Goal: Use online tool/utility: Utilize a website feature to perform a specific function

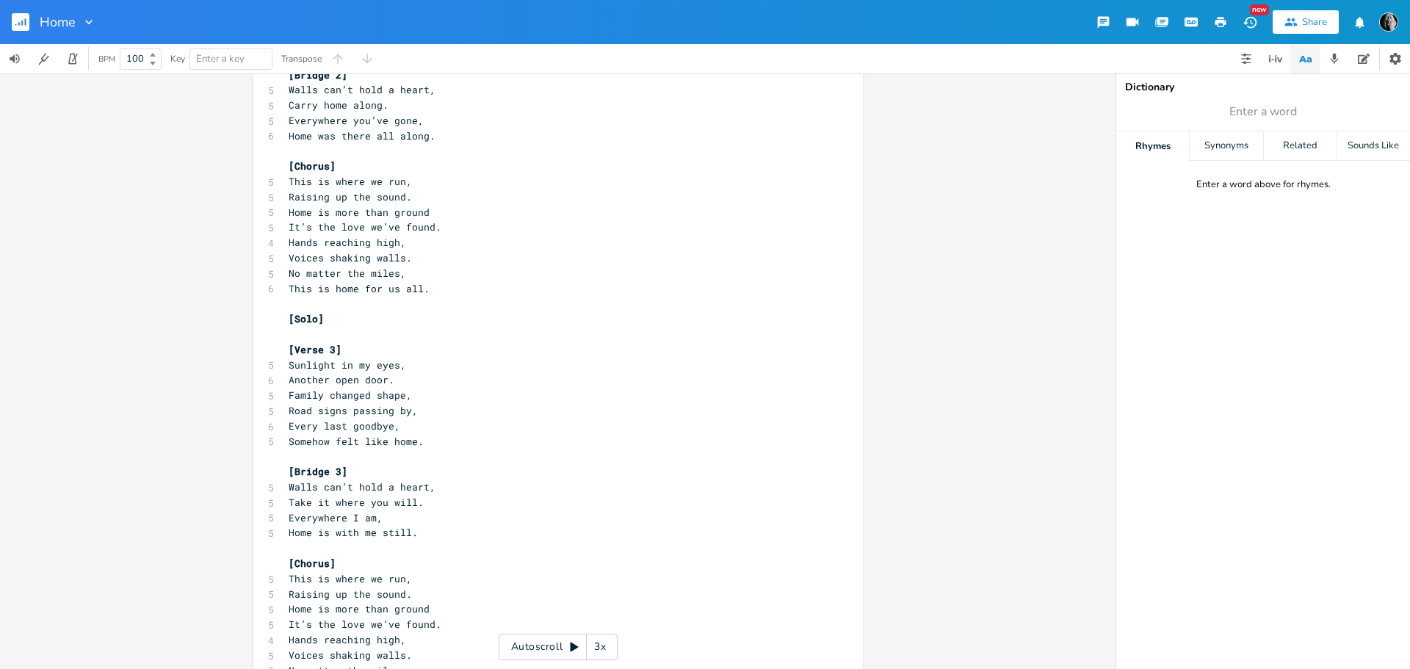
scroll to position [676, 0]
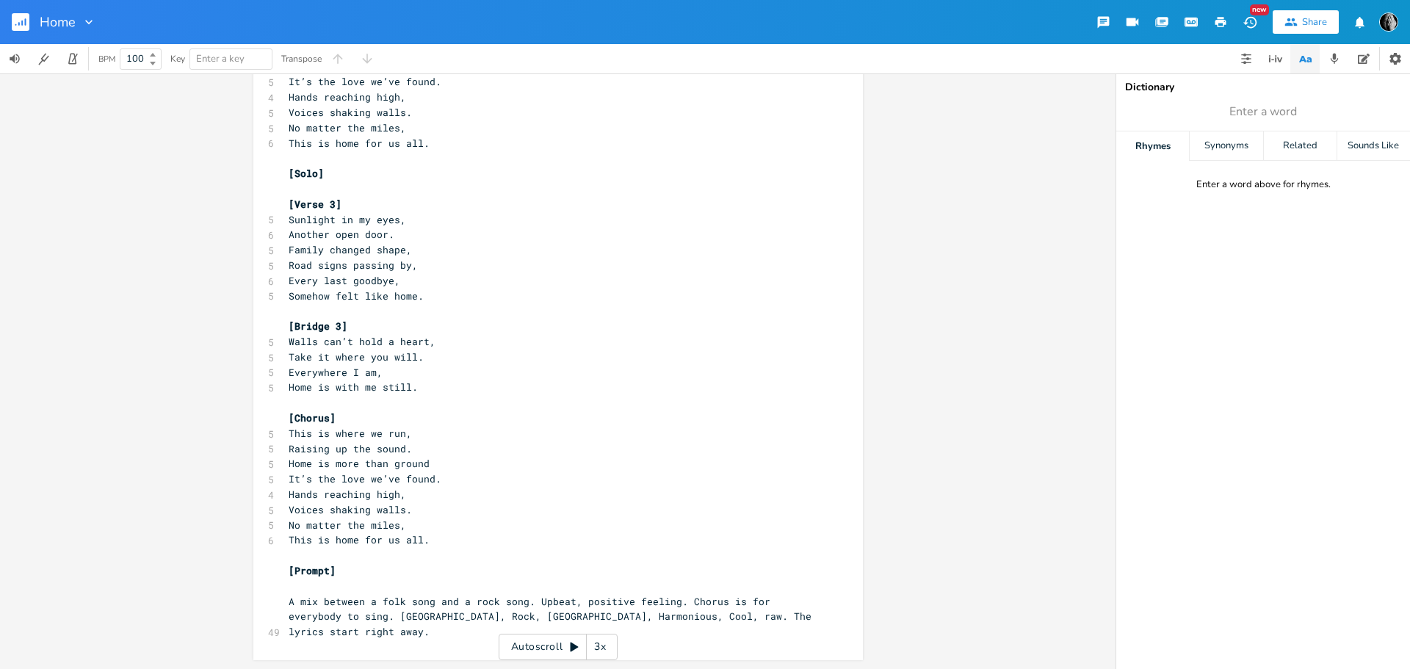
click at [419, 640] on div "xxxxxxxxxx [Verse 1] 4 A small-town street 4 The bittersweet 4 Sound of the tra…" at bounding box center [551, 36] width 530 height 1212
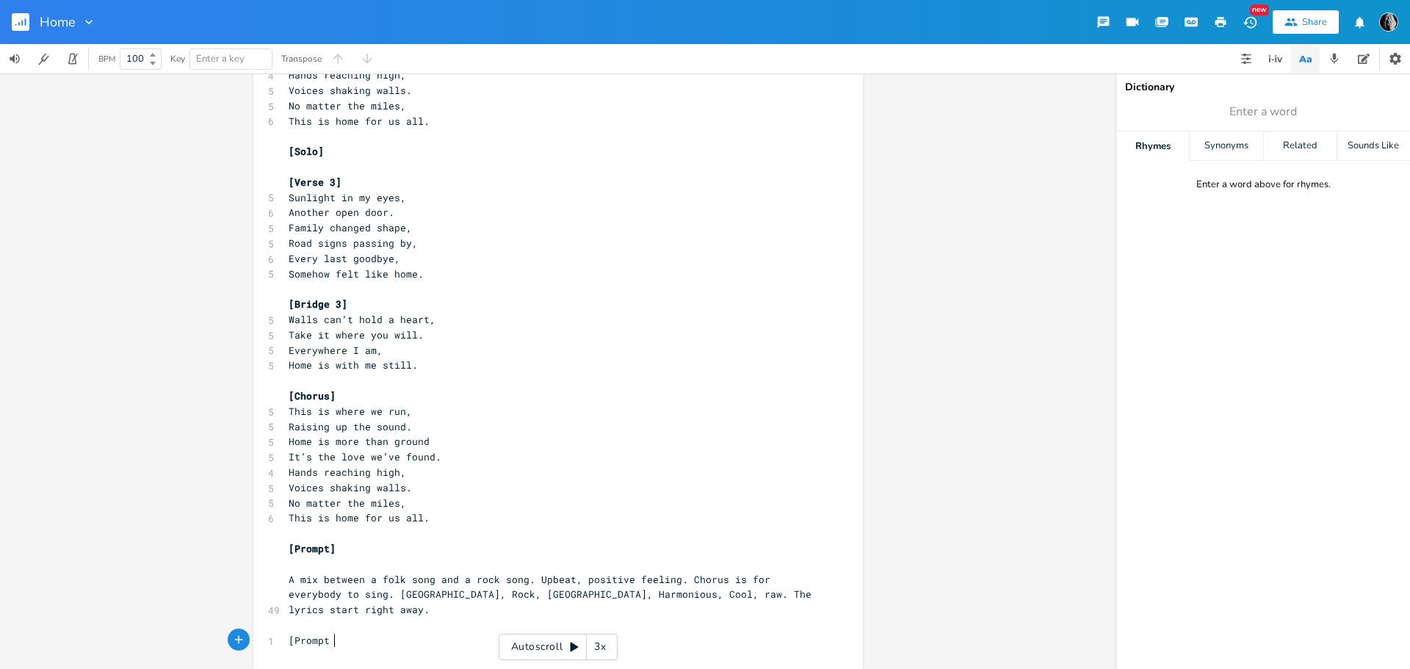
scroll to position [0, 43]
type textarea "[Prompt 2]"
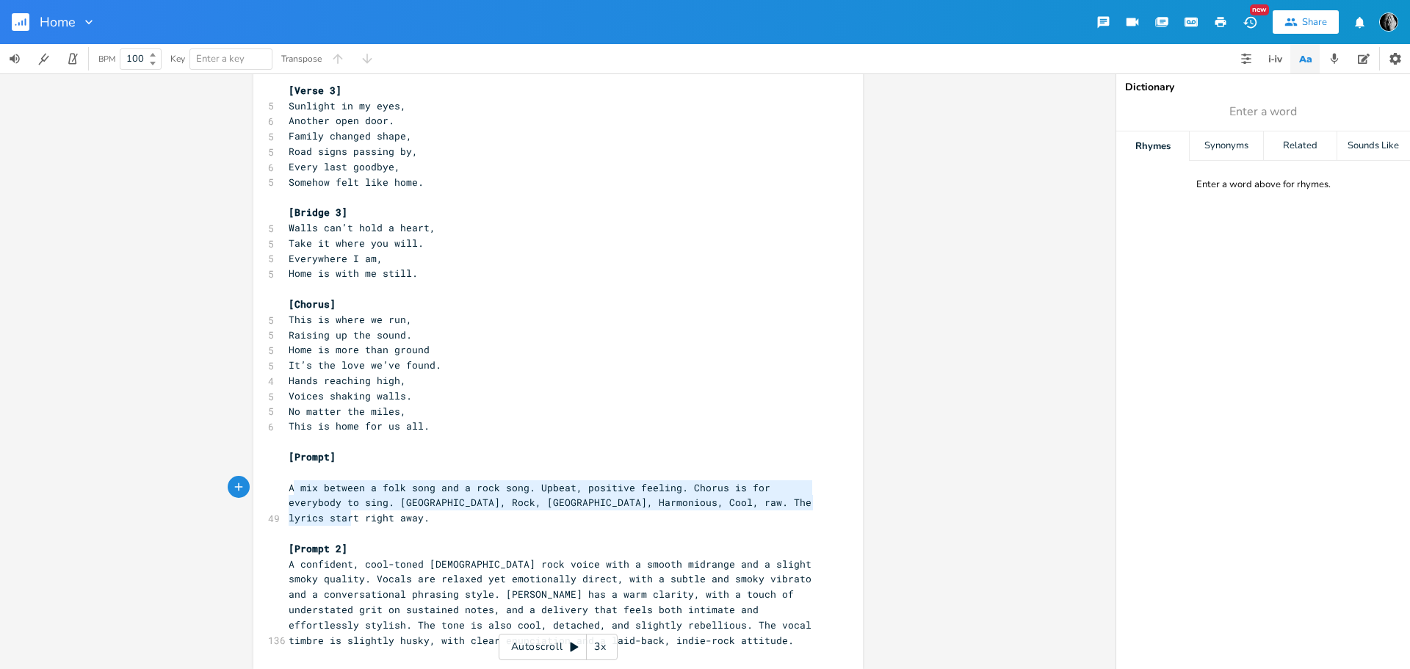
type textarea "A mix between a folk song and a rock song. Upbeat, positive feeling. Chorus is …"
drag, startPoint x: 352, startPoint y: 518, endPoint x: 284, endPoint y: 490, distance: 73.5
click at [286, 490] on pre "A mix between a folk song and a rock song. Upbeat, positive feeling. Chorus is …" at bounding box center [551, 503] width 530 height 46
click at [286, 565] on pre "A confident, cool-toned [DEMOGRAPHIC_DATA] rock voice with a smooth midrange an…" at bounding box center [551, 603] width 530 height 92
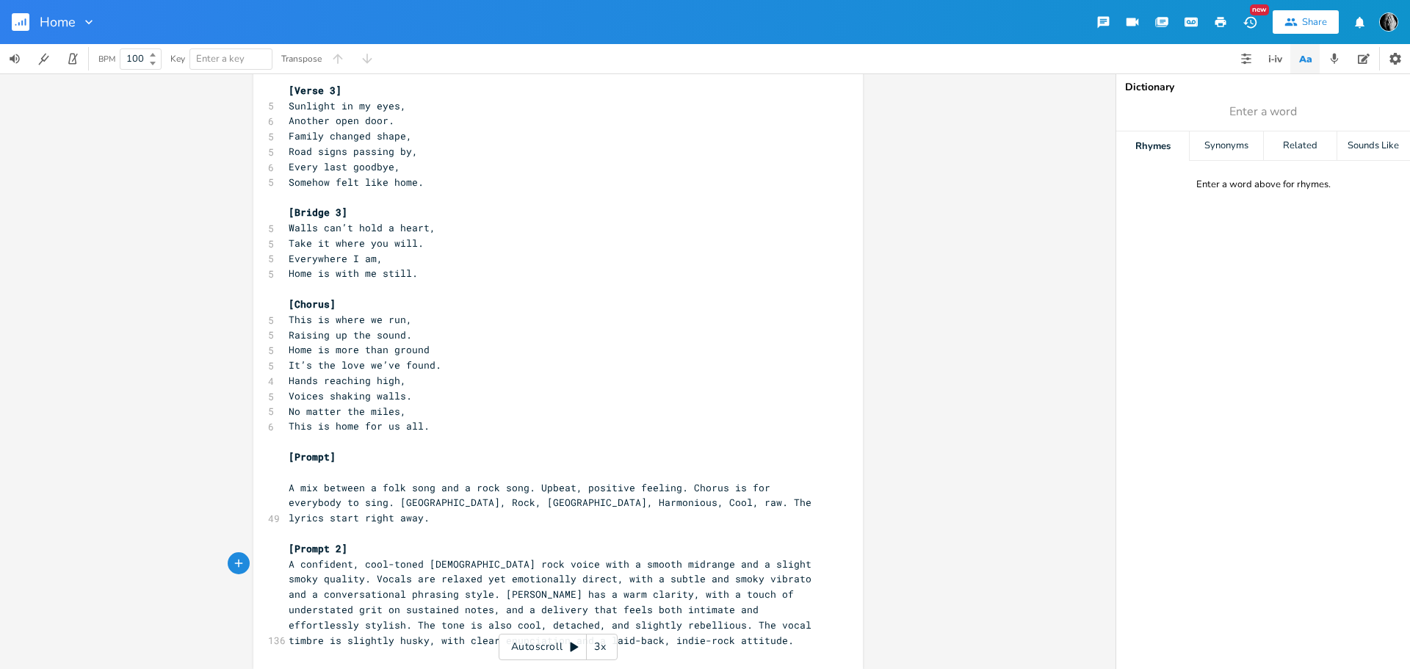
paste textarea
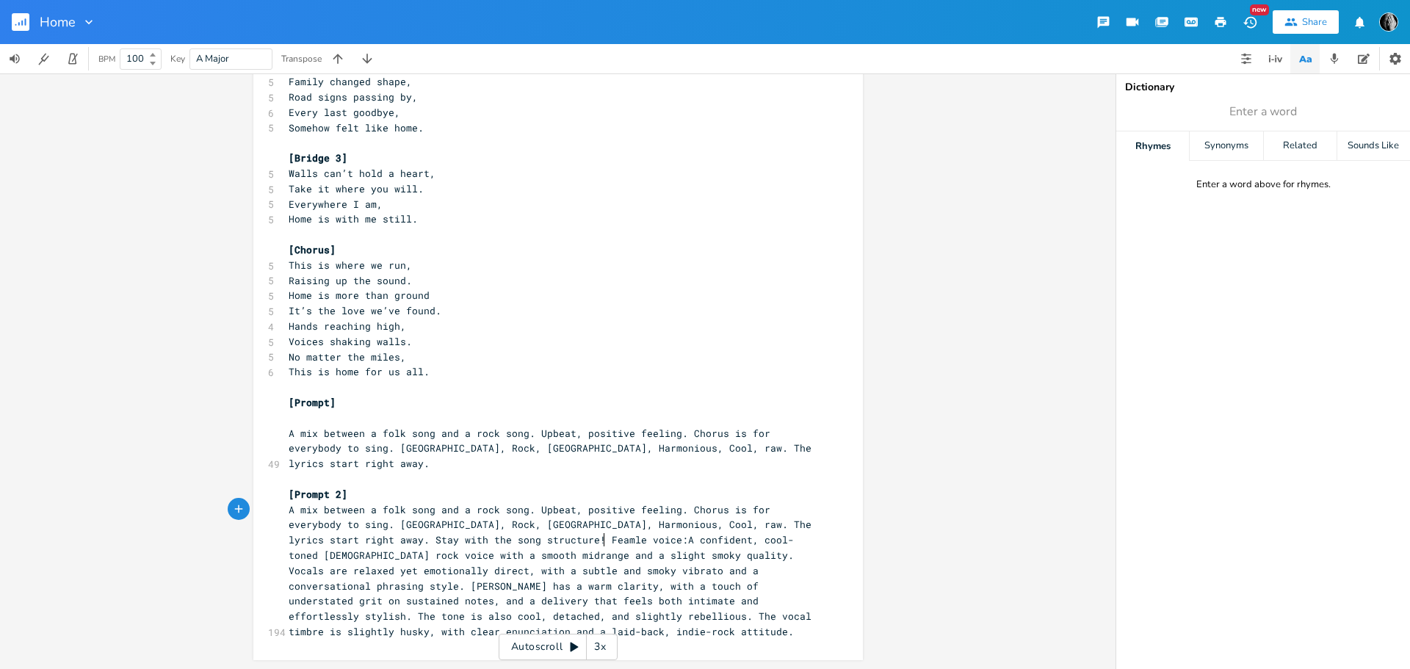
scroll to position [0, 192]
type textarea "Stay with the song structure! Feamle voice:"
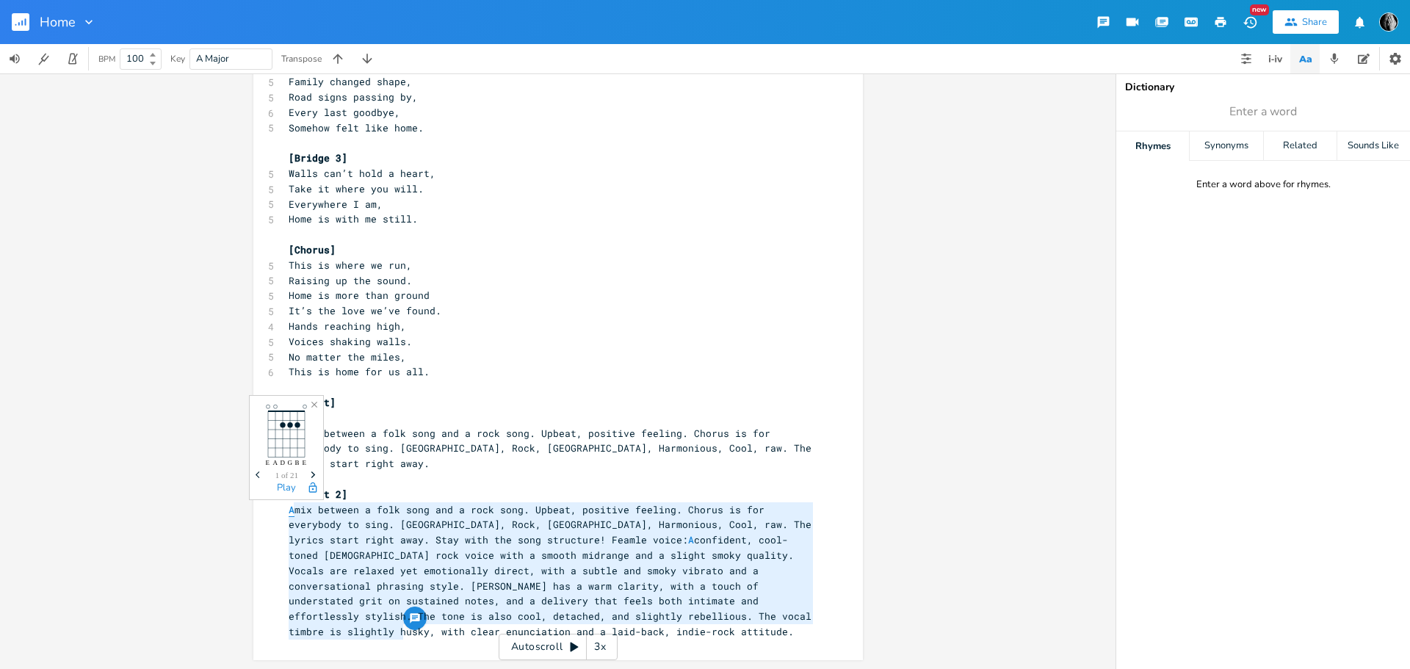
drag, startPoint x: 413, startPoint y: 634, endPoint x: 288, endPoint y: 514, distance: 172.9
click at [288, 514] on pre "A mix between a folk song and a rock song. Upbeat, positive feeling. Chorus is …" at bounding box center [551, 570] width 530 height 137
type textarea "A mix between a folk song and a rock song. Upbeat, positive feeling. Chorus is …"
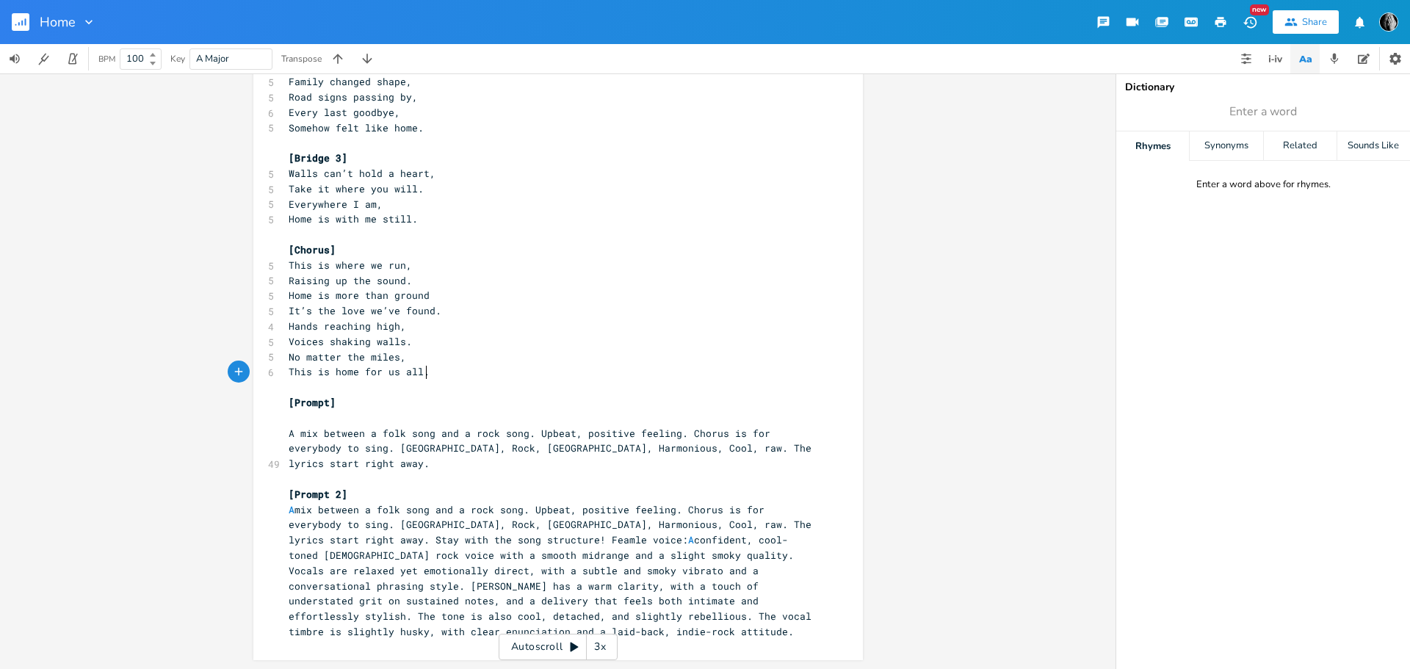
click at [435, 374] on pre "This is home for us all." at bounding box center [551, 371] width 530 height 15
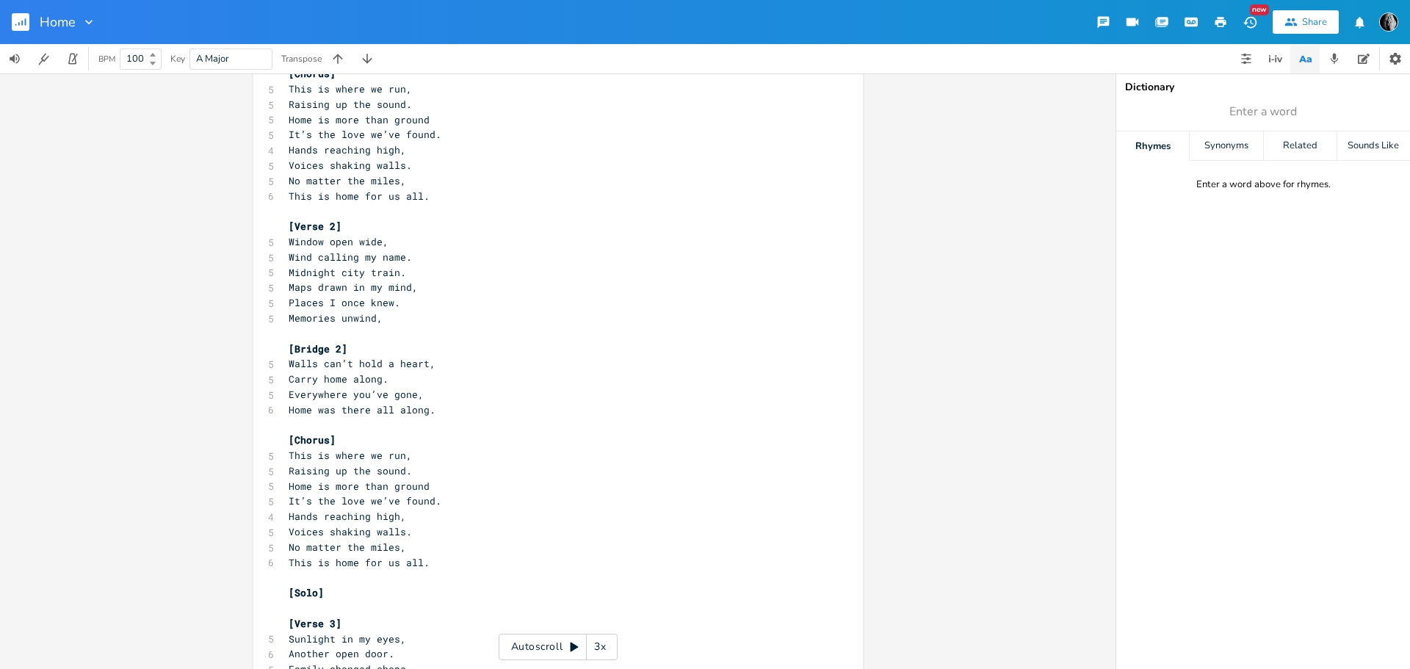
scroll to position [0, 0]
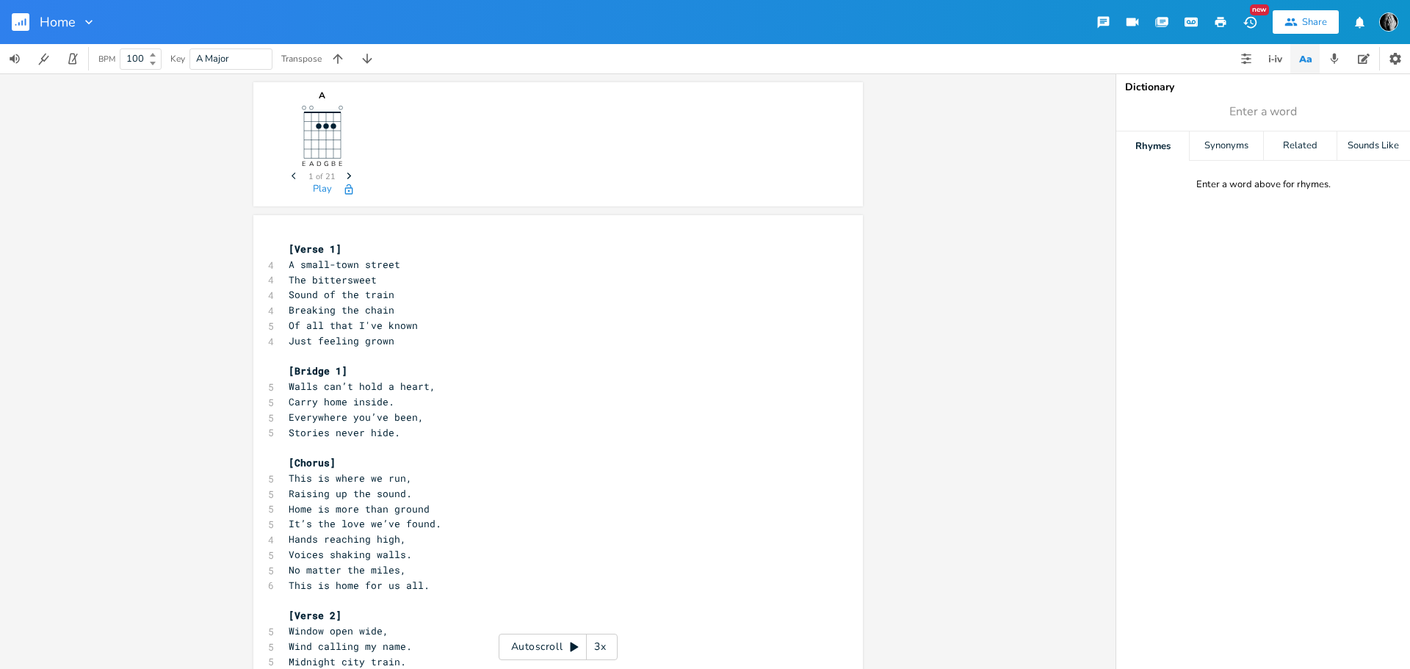
type textarea "[Lorem 3] I dolor-sita consec Adi elitseddoei Tempo in utl etdol Magnaali eni a…"
click at [286, 245] on pre "[Verse 1]" at bounding box center [551, 249] width 530 height 15
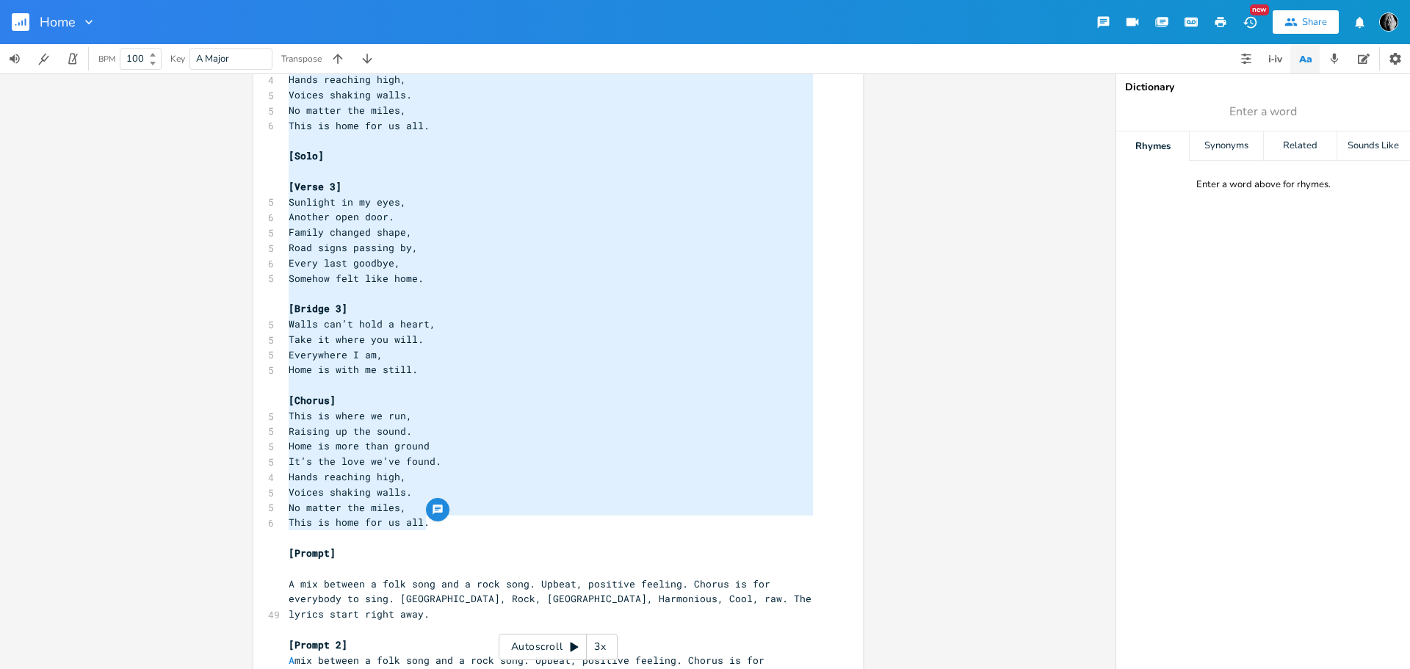
scroll to position [977, 0]
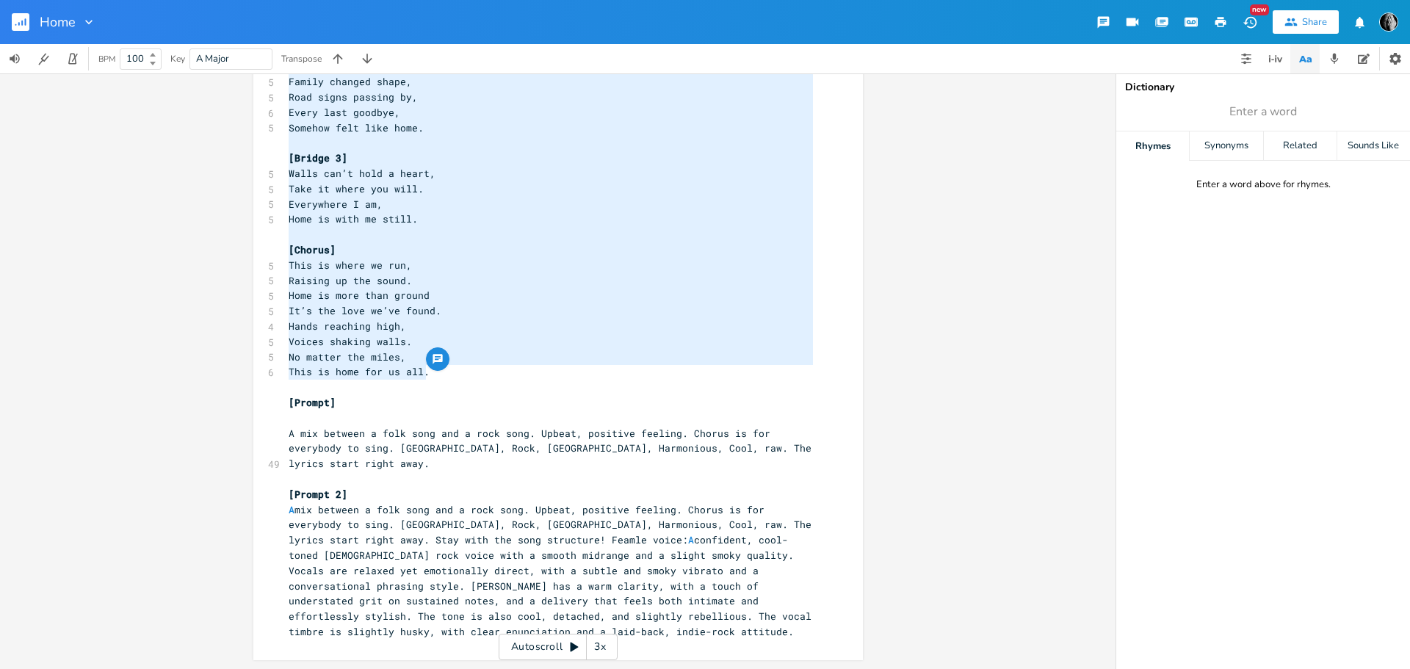
click at [421, 638] on pre "A mix between a folk song and a rock song. Upbeat, positive feeling. Chorus is …" at bounding box center [551, 570] width 530 height 137
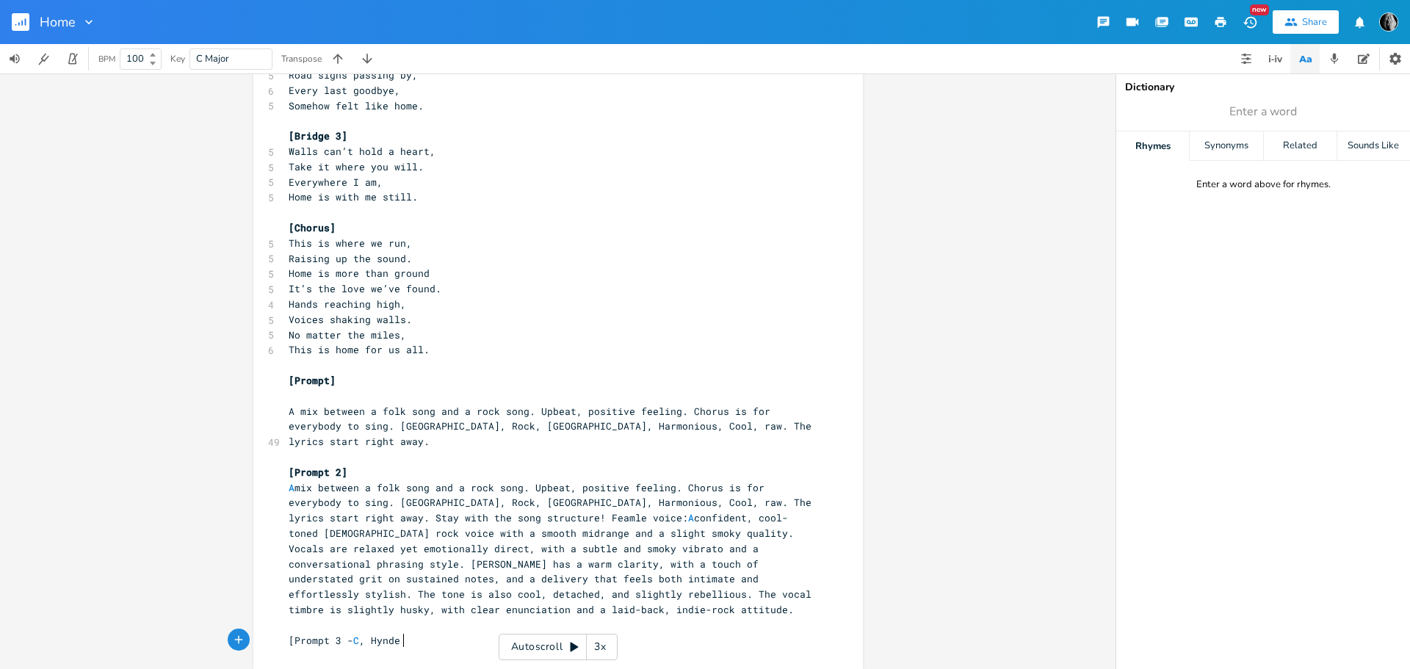
scroll to position [0, 93]
type textarea "[Prompt 3 - C, Hynde]"
click at [361, 643] on span "[Prompt 3 - C, Hynde]" at bounding box center [350, 640] width 123 height 13
type textarea "."
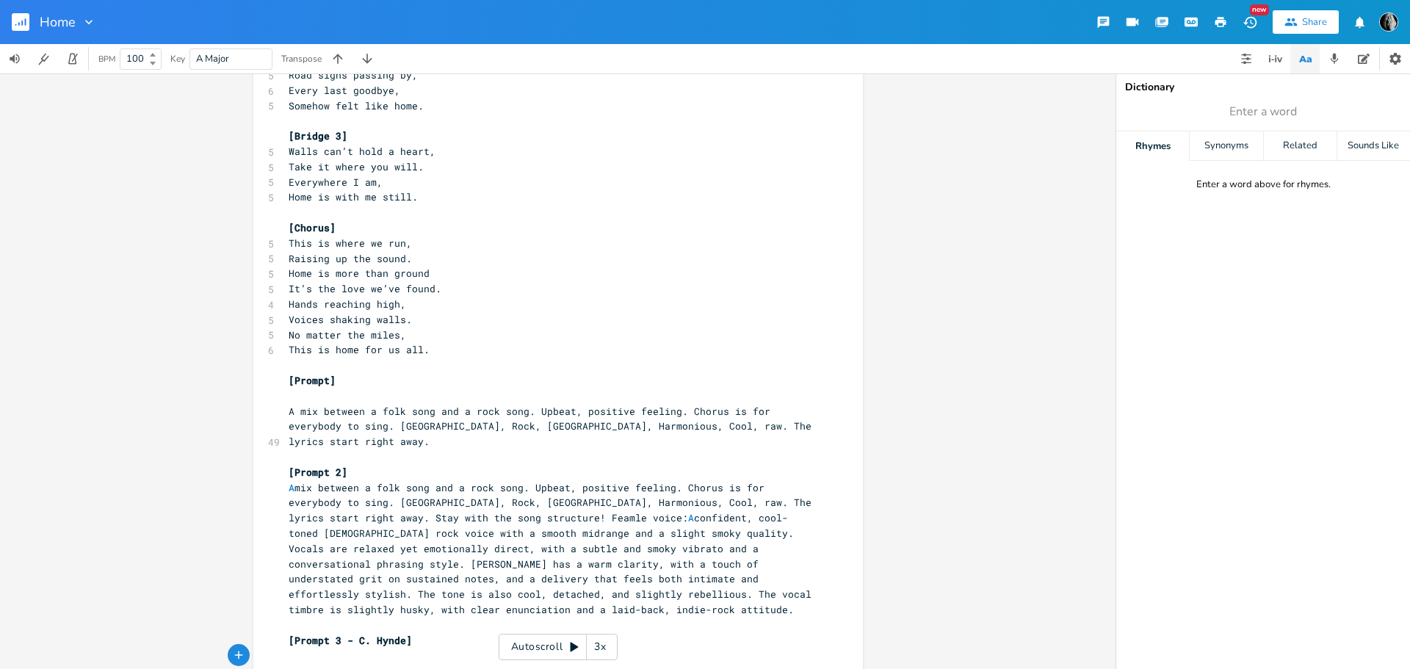
scroll to position [1105, 0]
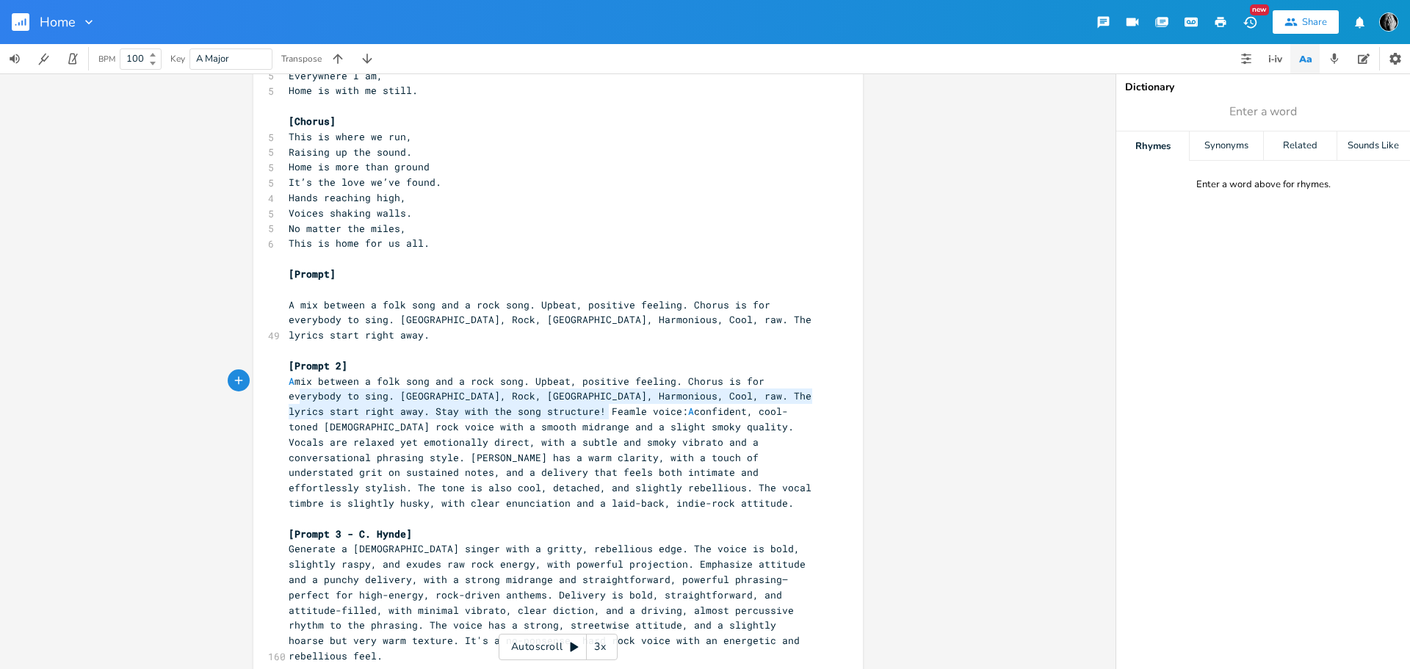
type textarea "A mix between a folk song and a rock song. Upbeat, positive feeling. Chorus is …"
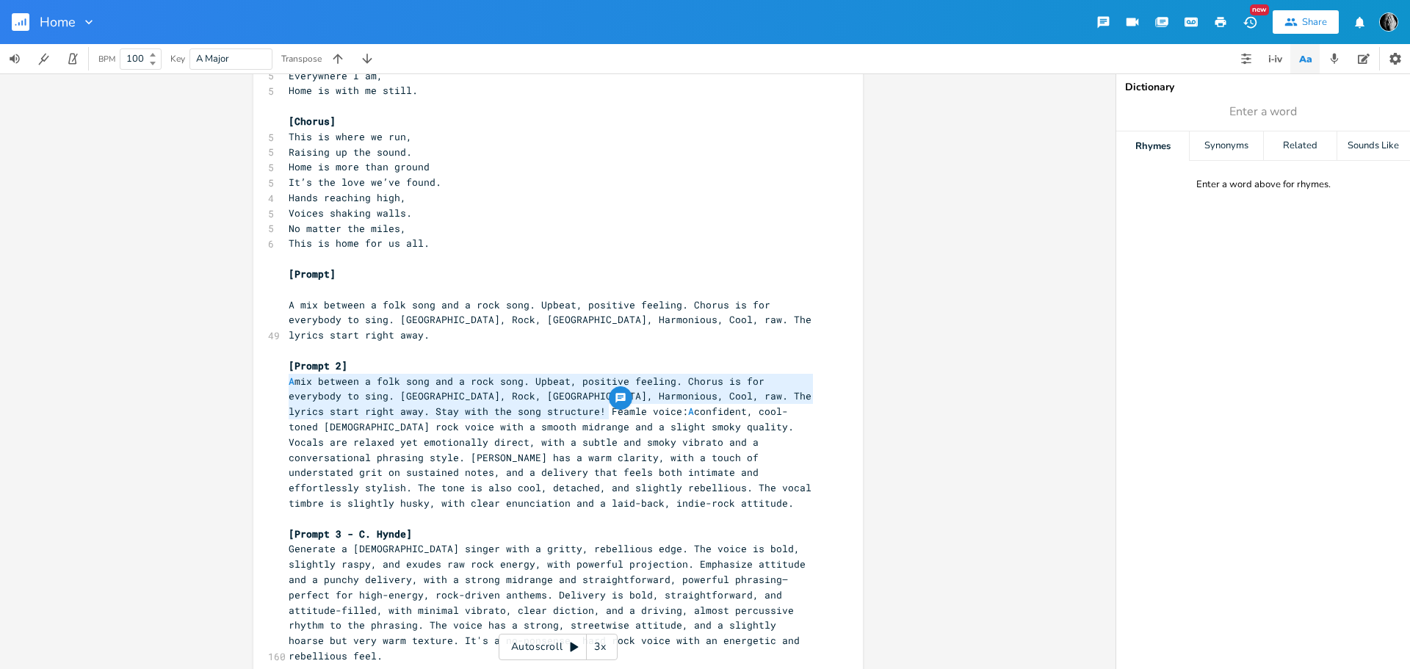
drag, startPoint x: 602, startPoint y: 410, endPoint x: 282, endPoint y: 386, distance: 321.0
click at [286, 386] on pre "A mix between a folk song and a rock song. Upbeat, positive feeling. Chorus is …" at bounding box center [551, 442] width 530 height 137
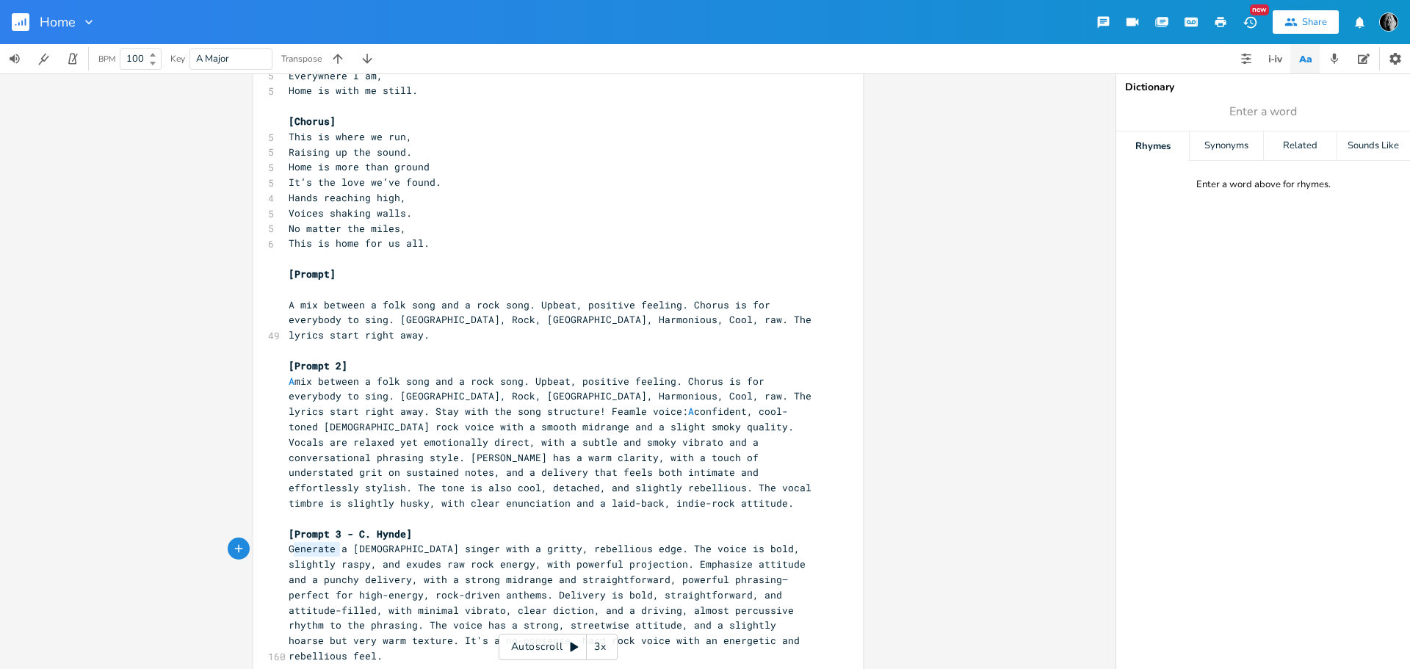
type textarea "Generate"
drag, startPoint x: 333, startPoint y: 549, endPoint x: 285, endPoint y: 548, distance: 47.7
click at [289, 548] on span "Generate a [DEMOGRAPHIC_DATA] singer with a gritty, rebellious edge. The voice …" at bounding box center [550, 602] width 523 height 120
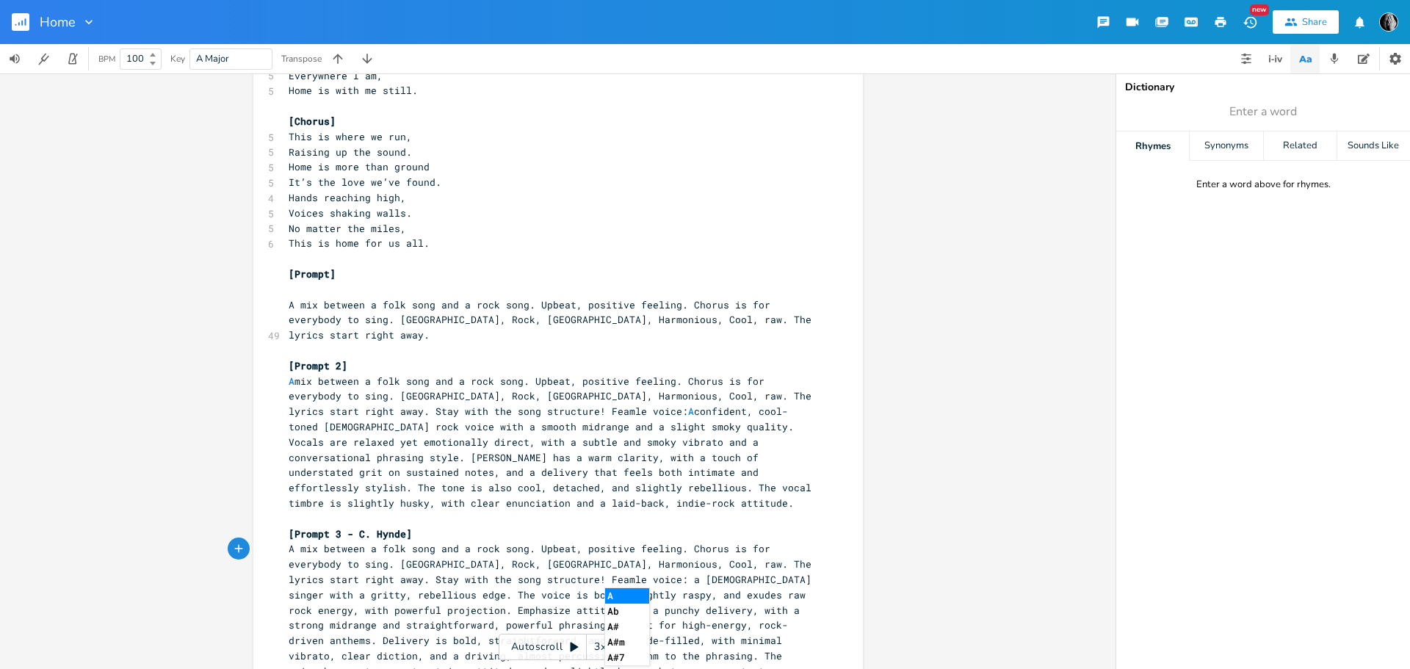
click at [286, 551] on pre "A mix between a folk song and a rock song. Upbeat, positive feeling. Chorus is …" at bounding box center [551, 617] width 530 height 153
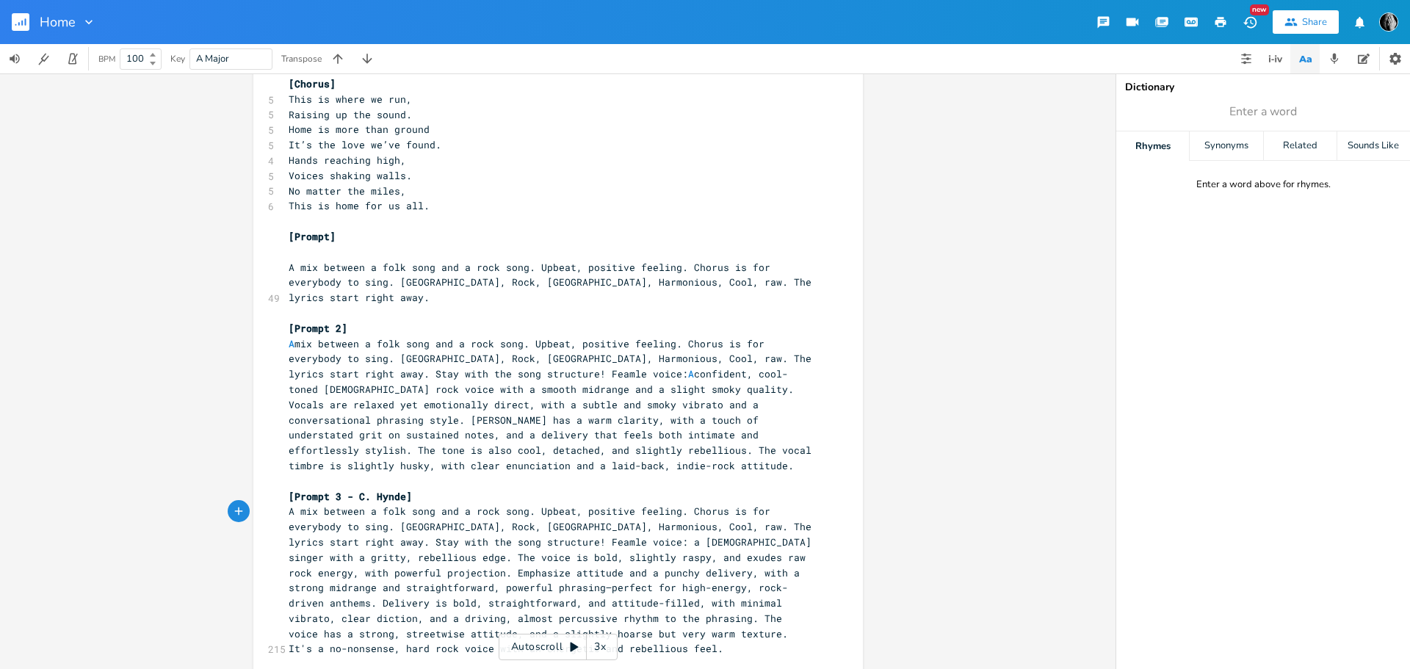
scroll to position [1160, 0]
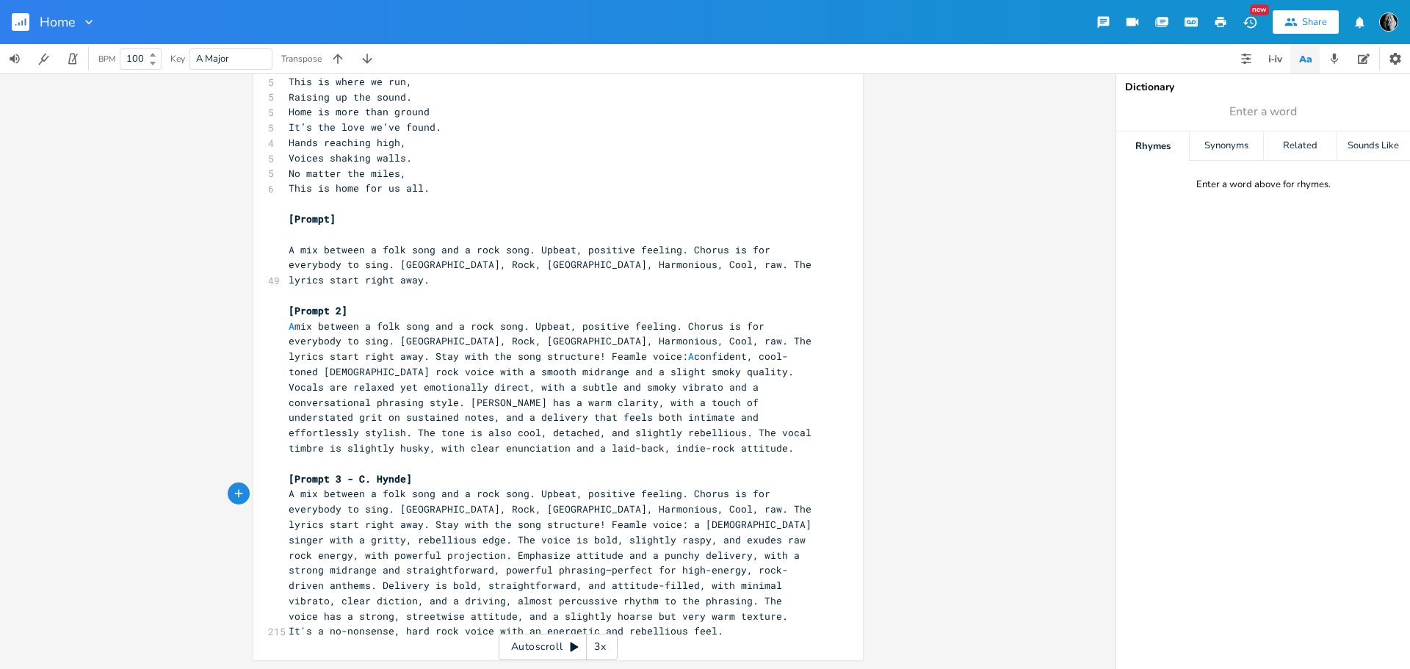
click at [522, 626] on pre "A mix between a folk song and a rock song. Upbeat, positive feeling. Chorus is …" at bounding box center [551, 562] width 530 height 153
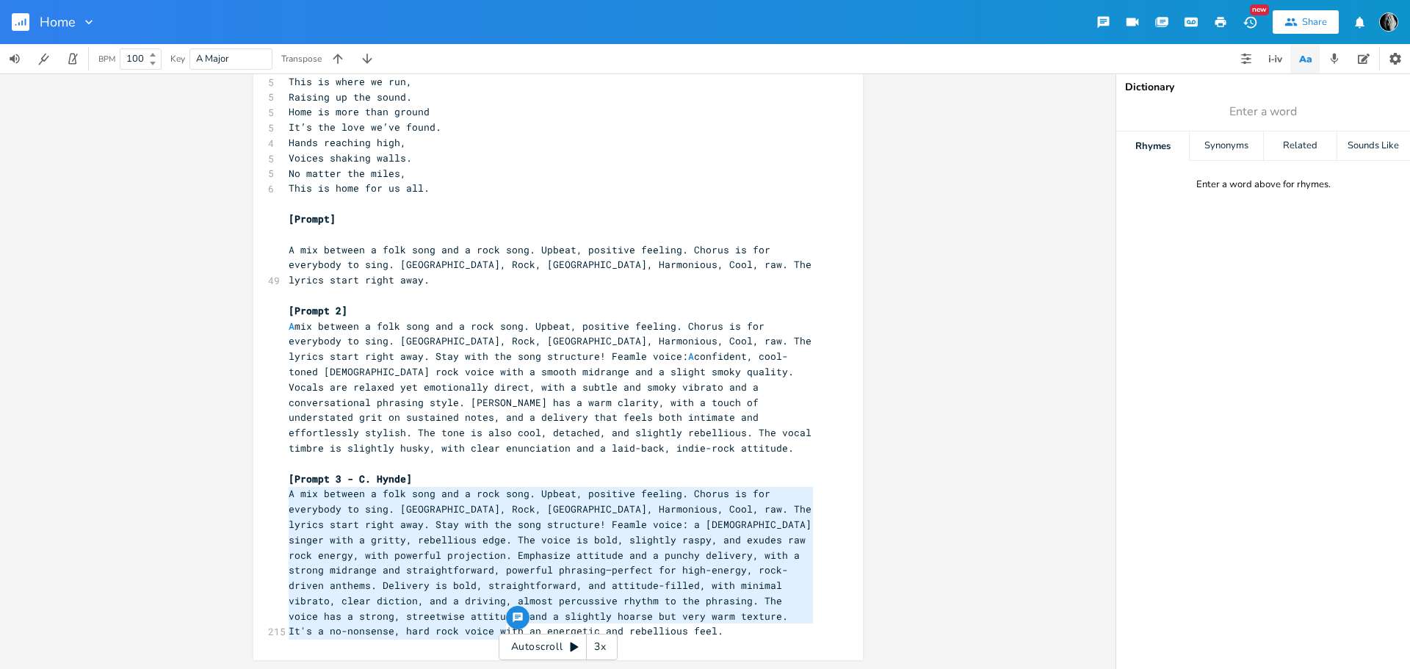
type textarea "A mix between a folk song and a rock song. Upbeat, positive feeling. Chorus is …"
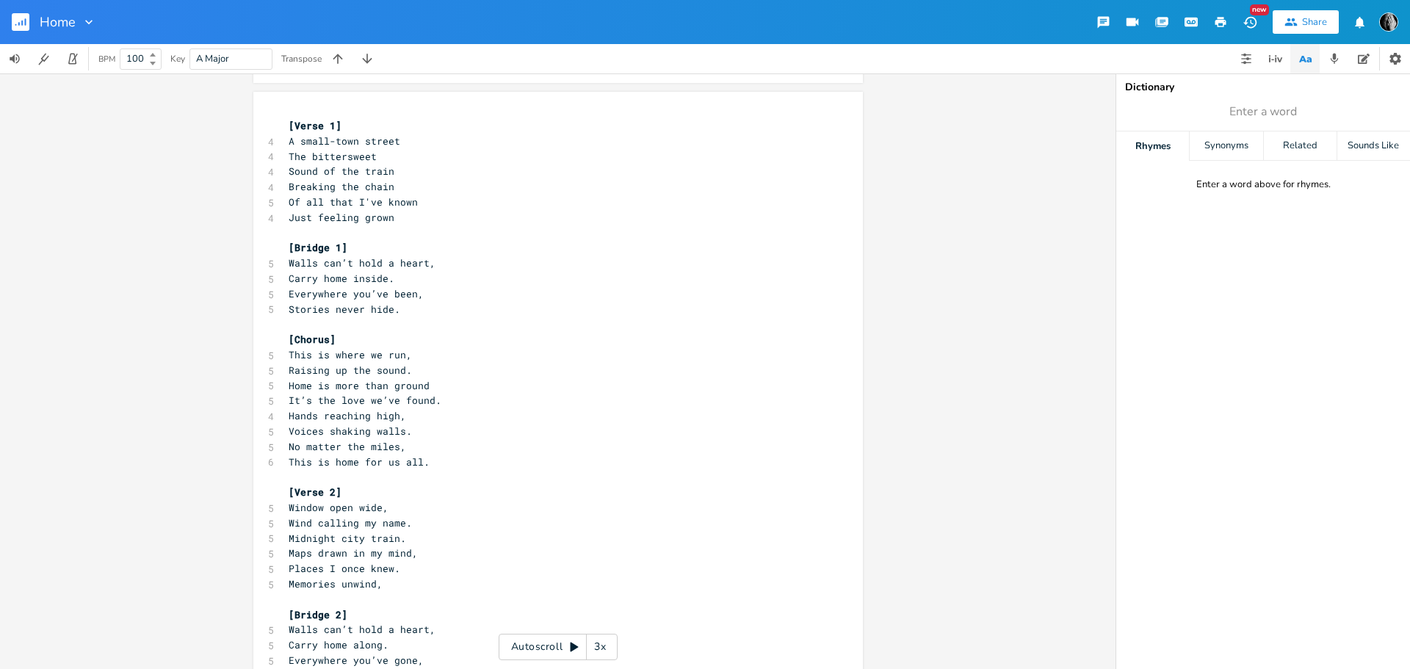
scroll to position [197, 0]
